Goal: Navigation & Orientation: Find specific page/section

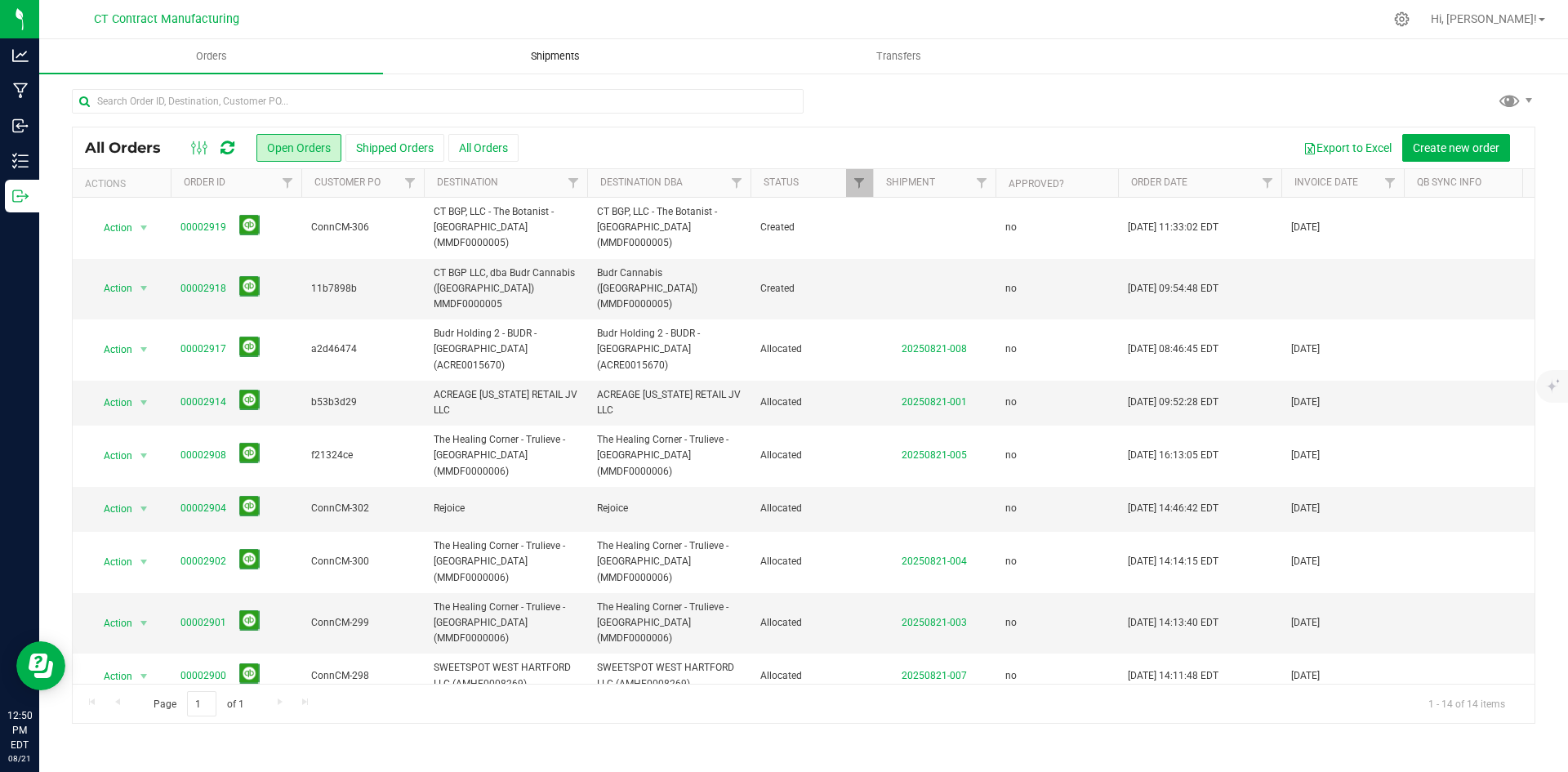
click at [558, 56] on span "Shipments" at bounding box center [555, 56] width 93 height 14
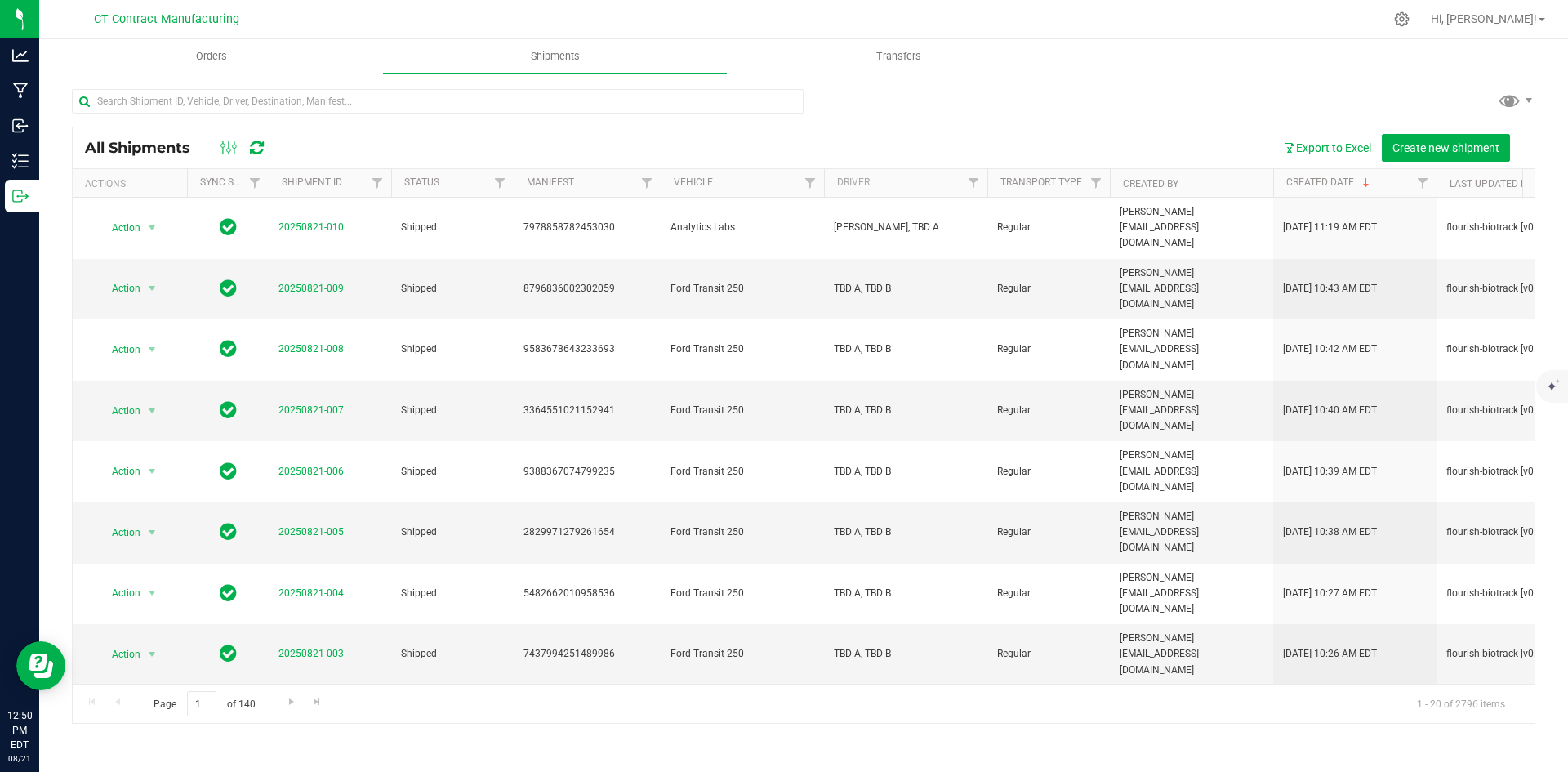
click at [394, 19] on div at bounding box center [837, 20] width 1090 height 32
